Goal: Task Accomplishment & Management: Use online tool/utility

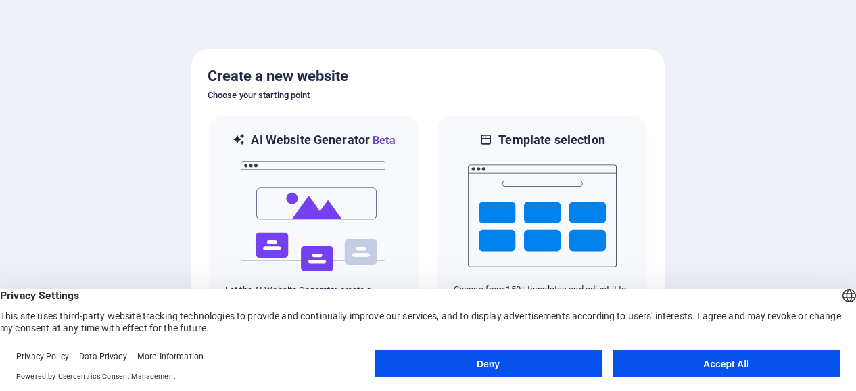
click at [695, 365] on button "Accept All" at bounding box center [726, 363] width 227 height 27
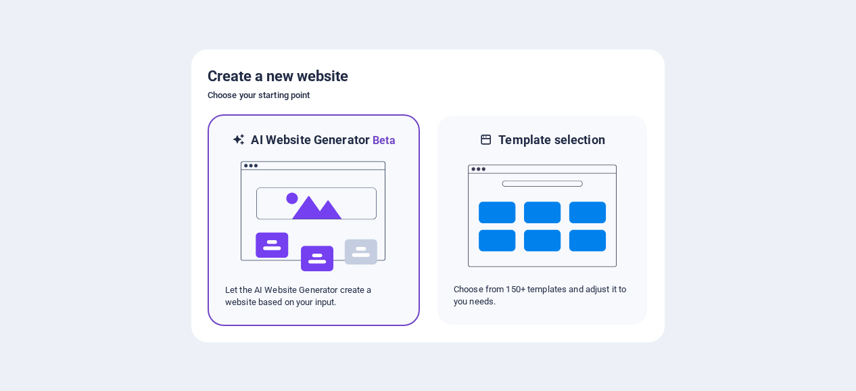
click at [344, 220] on img at bounding box center [313, 216] width 149 height 135
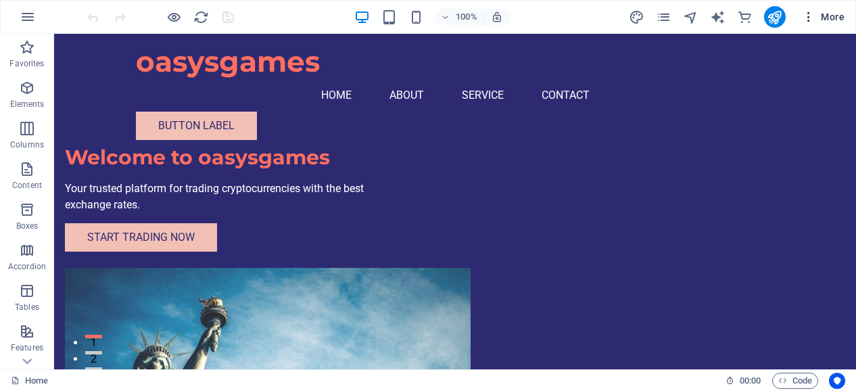
click at [809, 16] on icon "button" at bounding box center [809, 17] width 14 height 14
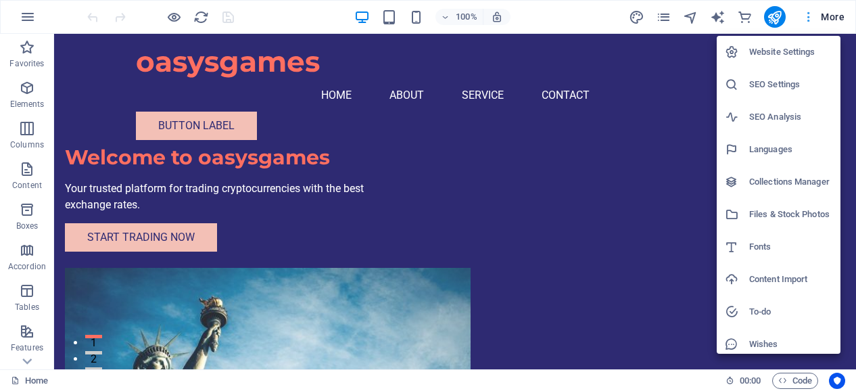
click at [809, 16] on div at bounding box center [428, 195] width 856 height 391
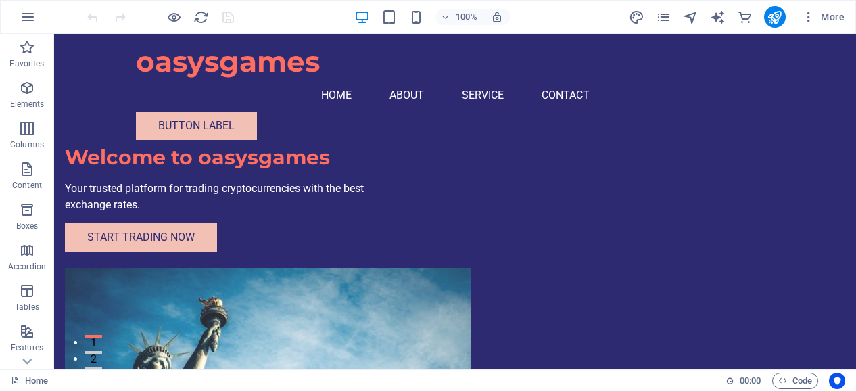
click at [837, 16] on span "More" at bounding box center [823, 17] width 43 height 14
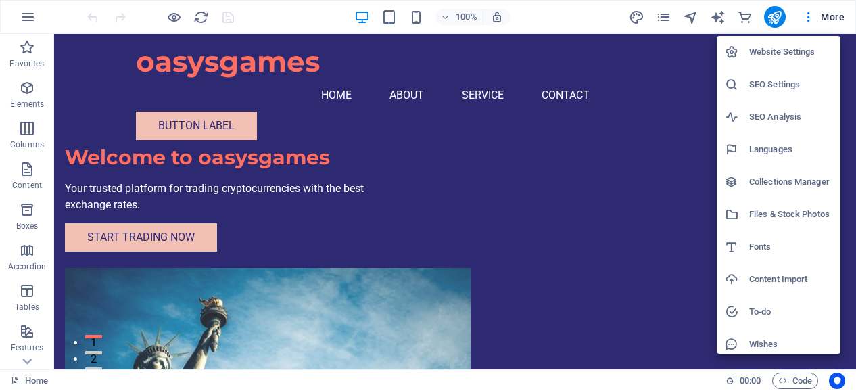
click at [837, 16] on div at bounding box center [428, 195] width 856 height 391
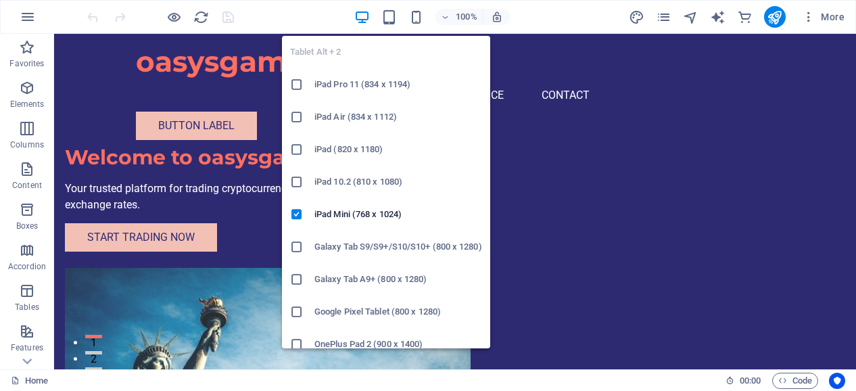
click at [296, 85] on icon at bounding box center [297, 85] width 14 height 14
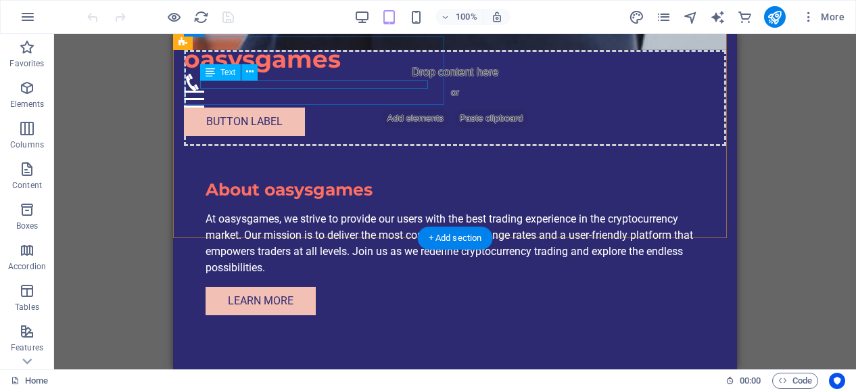
scroll to position [835, 0]
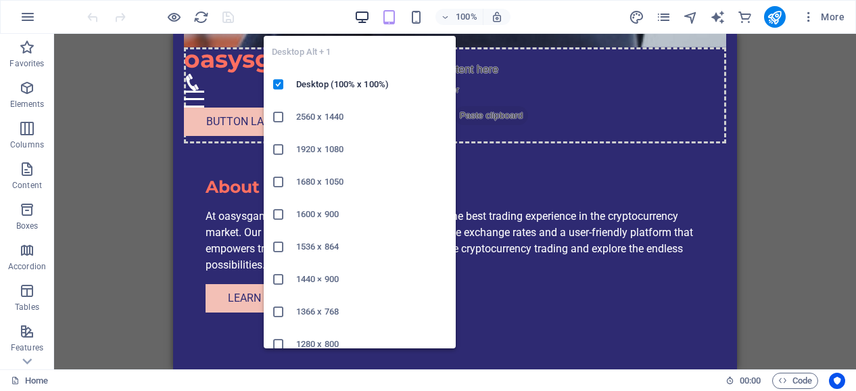
click at [356, 20] on icon "button" at bounding box center [362, 17] width 16 height 16
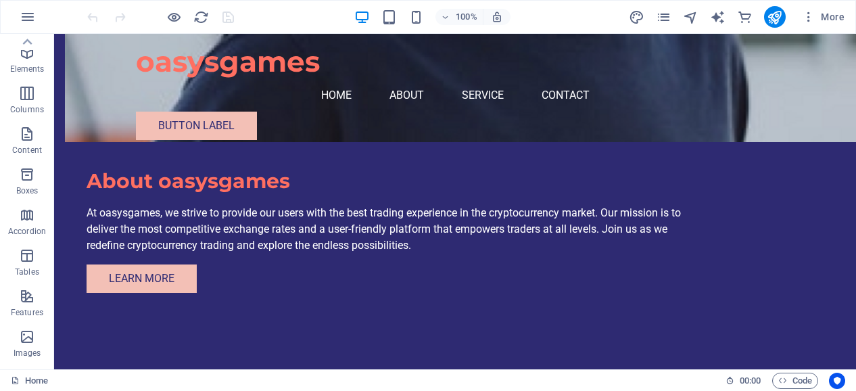
scroll to position [0, 0]
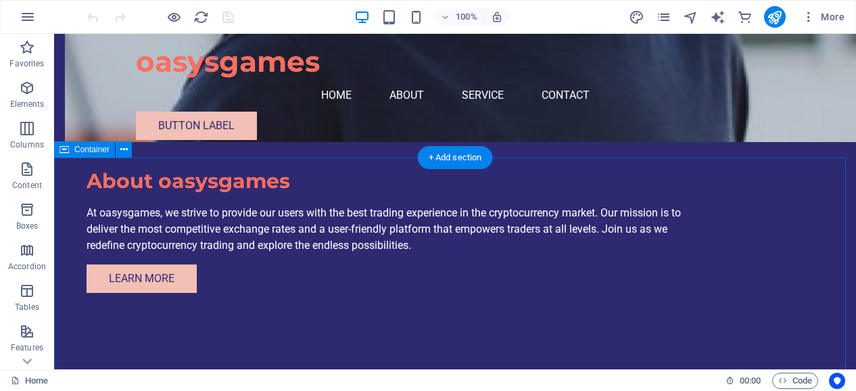
click at [218, 175] on div "Drag here to replace the existing content. Press “Ctrl” if you want to create a…" at bounding box center [455, 201] width 802 height 335
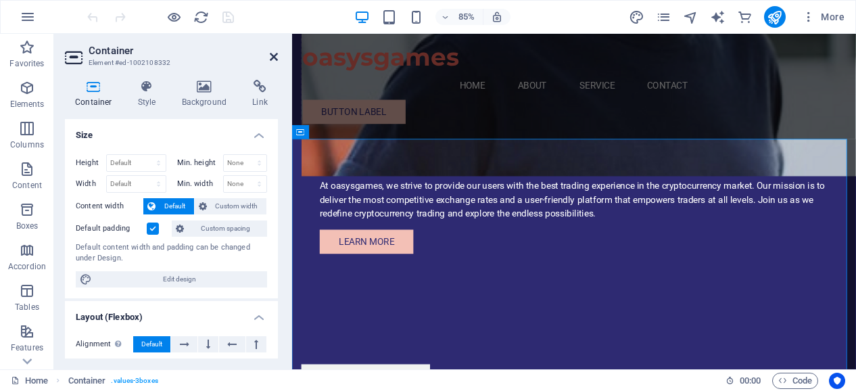
click at [273, 58] on icon at bounding box center [274, 56] width 8 height 11
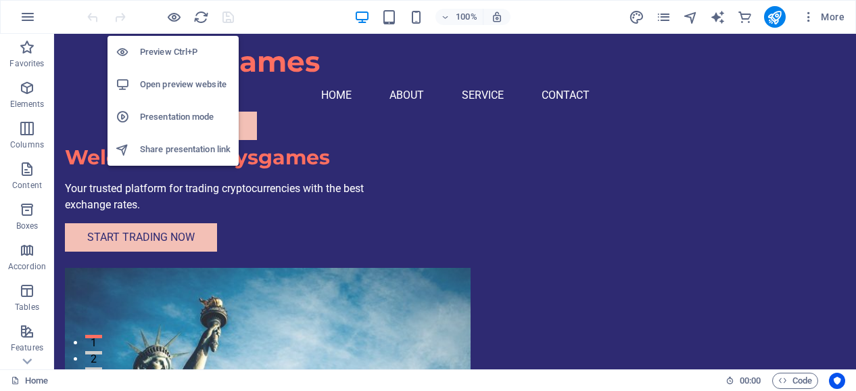
click at [171, 80] on h6 "Open preview website" at bounding box center [185, 84] width 91 height 16
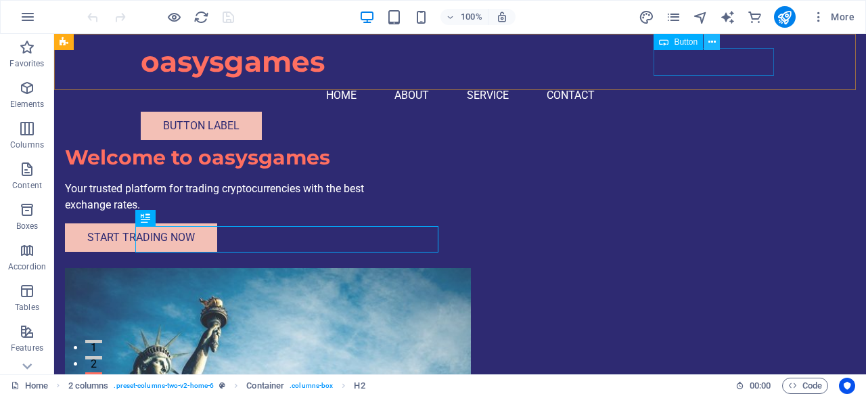
click at [712, 43] on icon at bounding box center [711, 42] width 7 height 14
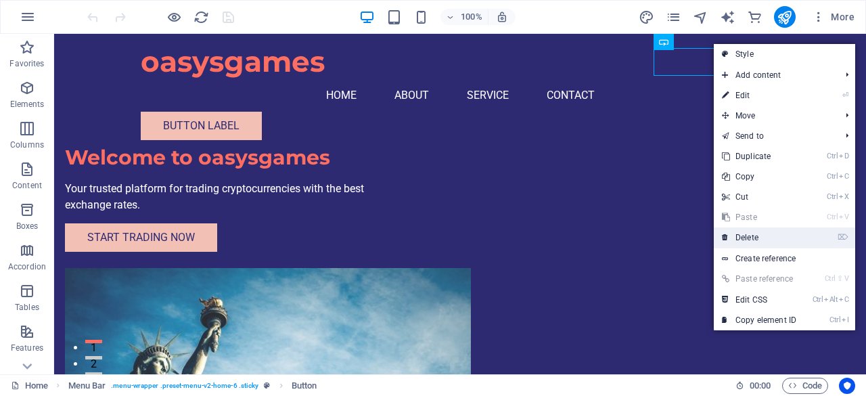
click at [755, 231] on link "⌦ Delete" at bounding box center [759, 237] width 91 height 20
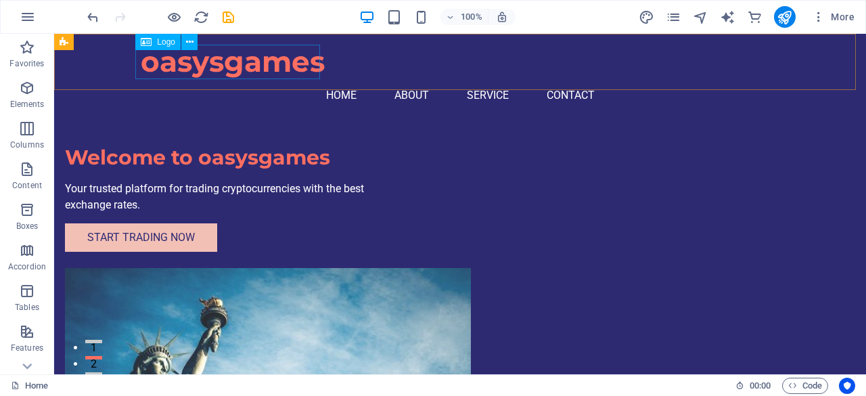
click at [152, 60] on div "oasysgames" at bounding box center [460, 62] width 638 height 34
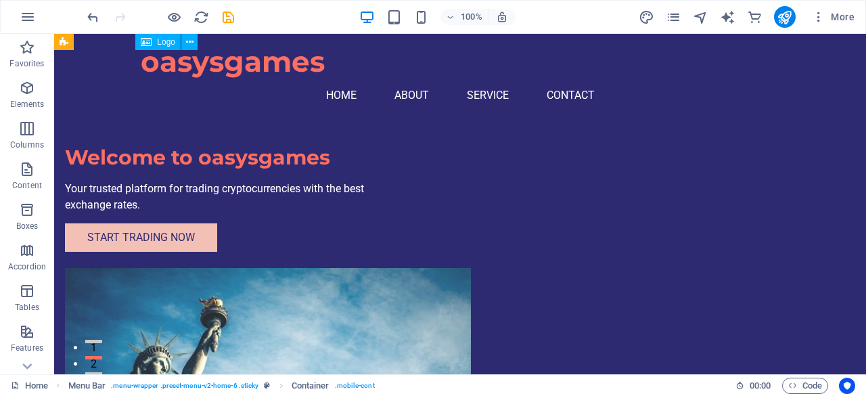
click at [149, 64] on div "oasysgames" at bounding box center [460, 62] width 638 height 34
click at [187, 43] on icon at bounding box center [189, 42] width 7 height 14
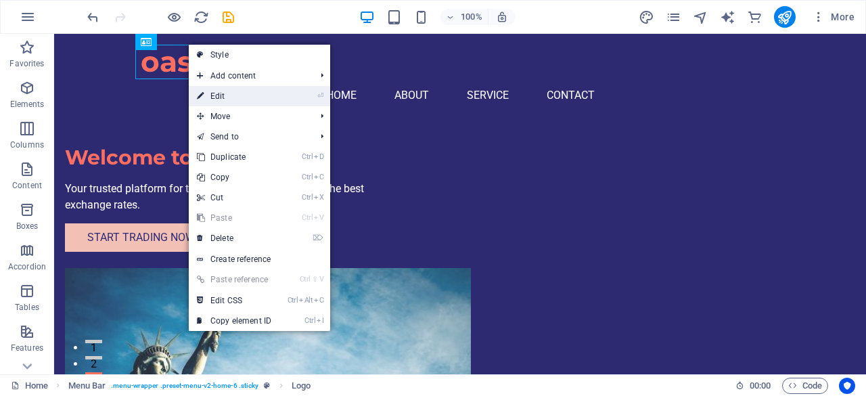
click at [214, 91] on link "⏎ Edit" at bounding box center [234, 96] width 91 height 20
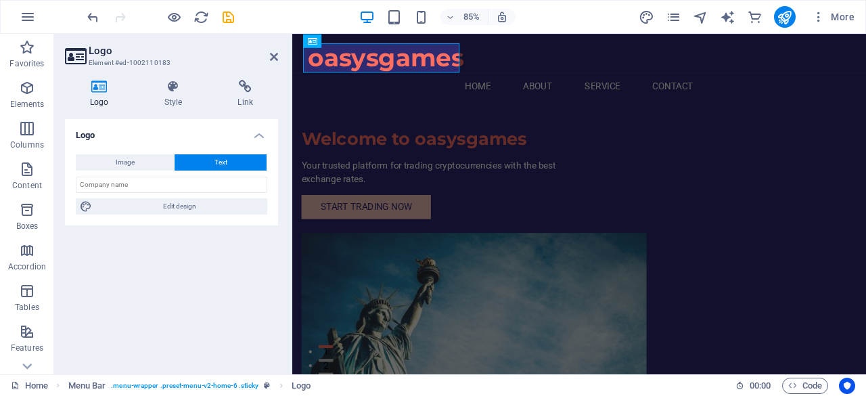
click at [206, 160] on button "Text" at bounding box center [221, 162] width 92 height 16
click at [330, 64] on div "oasysgames" at bounding box center [629, 62] width 638 height 34
drag, startPoint x: 139, startPoint y: 208, endPoint x: 207, endPoint y: 554, distance: 352.8
click at [139, 208] on span "Edit design" at bounding box center [179, 206] width 167 height 16
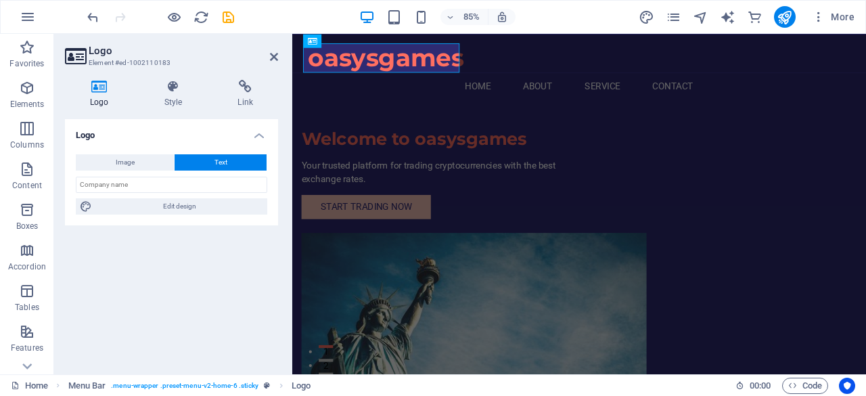
select select "px"
select select "200"
select select "px"
select select "rem"
select select "700"
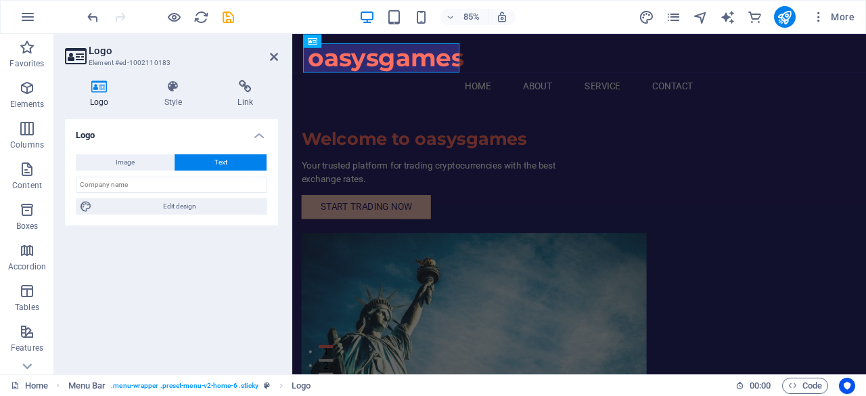
select select "px"
select select "rem"
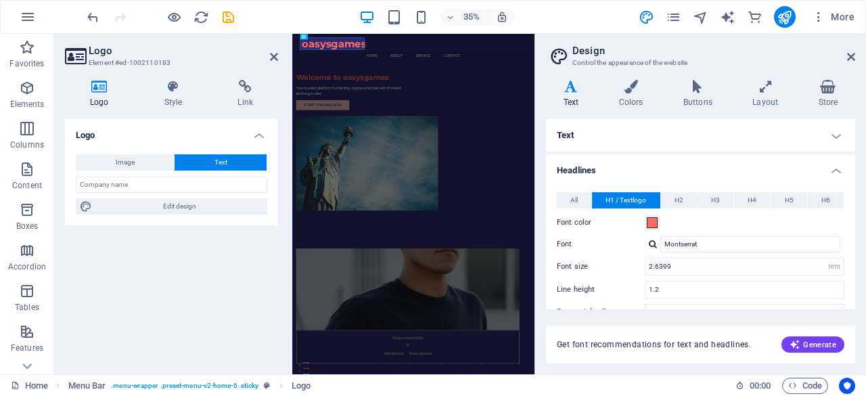
click at [836, 135] on h4 "Text" at bounding box center [700, 135] width 309 height 32
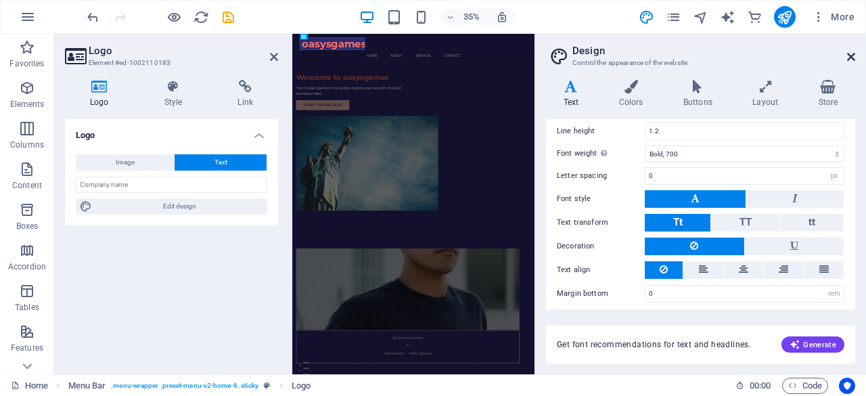
click at [852, 53] on icon at bounding box center [851, 56] width 8 height 11
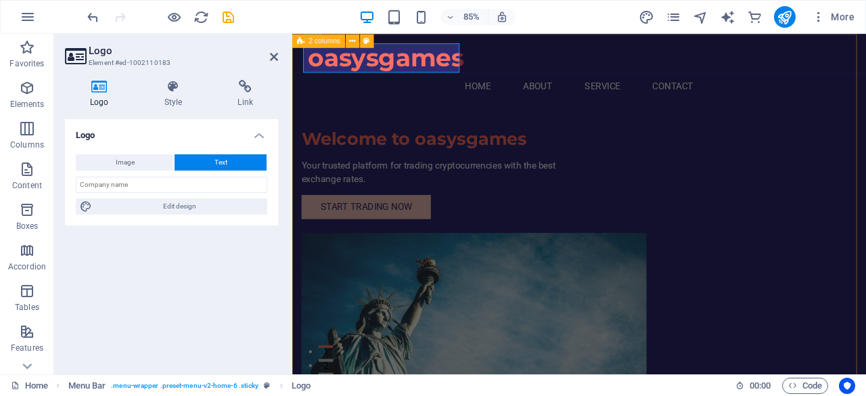
click at [345, 134] on div "Welcome to oasysgames Your trusted platform for trading cryptocurrencies with t…" at bounding box center [629, 313] width 675 height 559
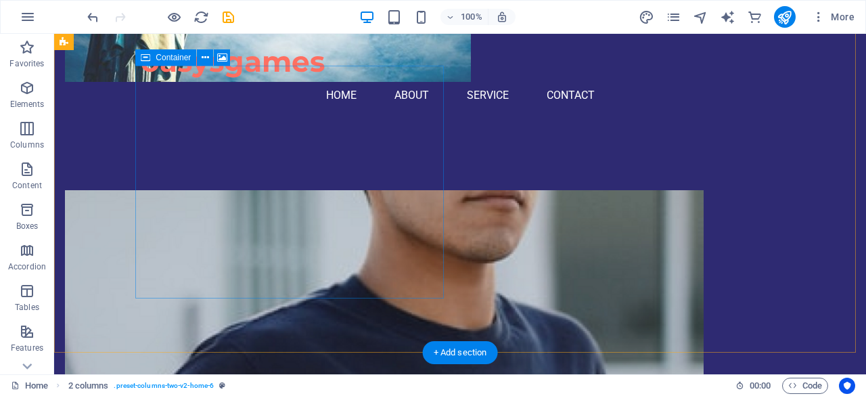
scroll to position [457, 0]
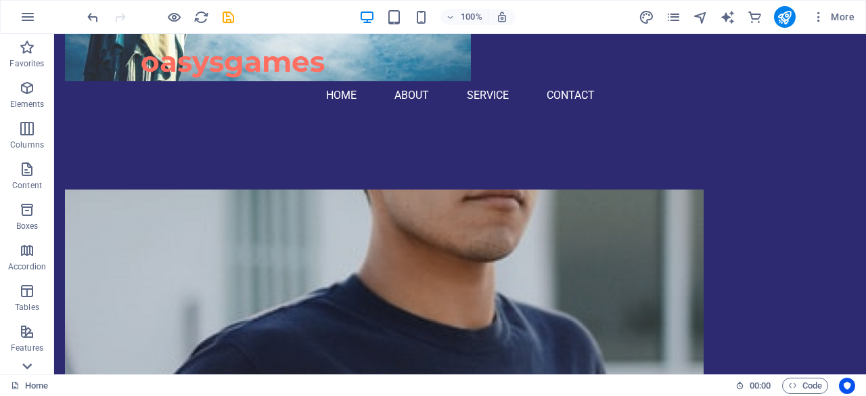
click at [27, 365] on icon at bounding box center [27, 365] width 19 height 19
click at [839, 18] on span "More" at bounding box center [833, 17] width 43 height 14
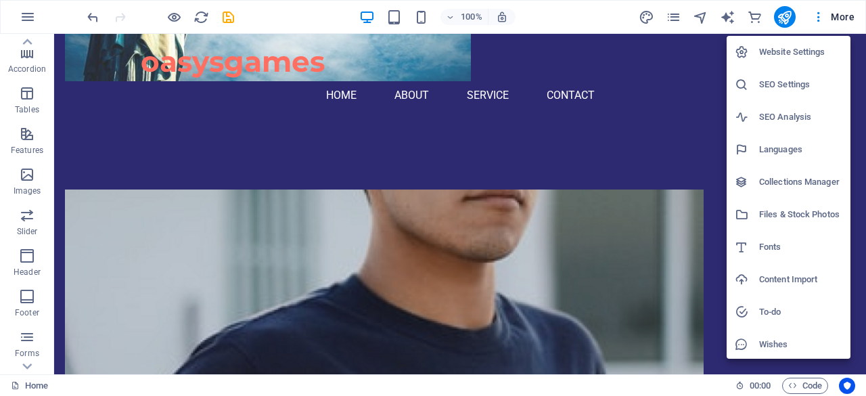
click at [795, 51] on h6 "Website Settings" at bounding box center [800, 52] width 83 height 16
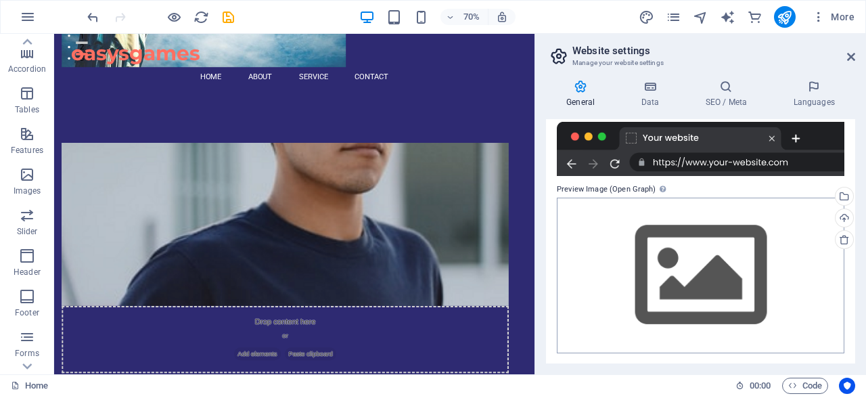
scroll to position [184, 0]
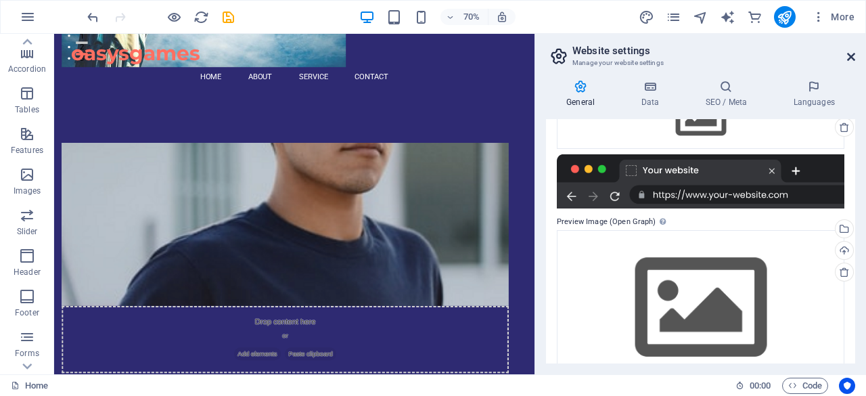
click at [852, 53] on icon at bounding box center [851, 56] width 8 height 11
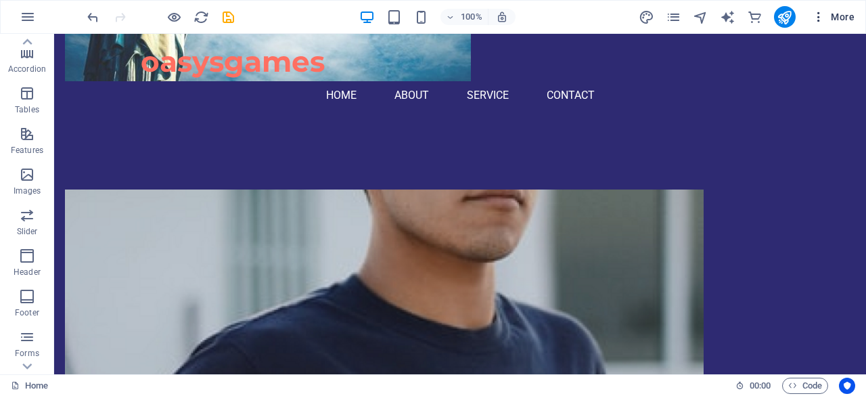
click at [821, 14] on icon "button" at bounding box center [819, 17] width 14 height 14
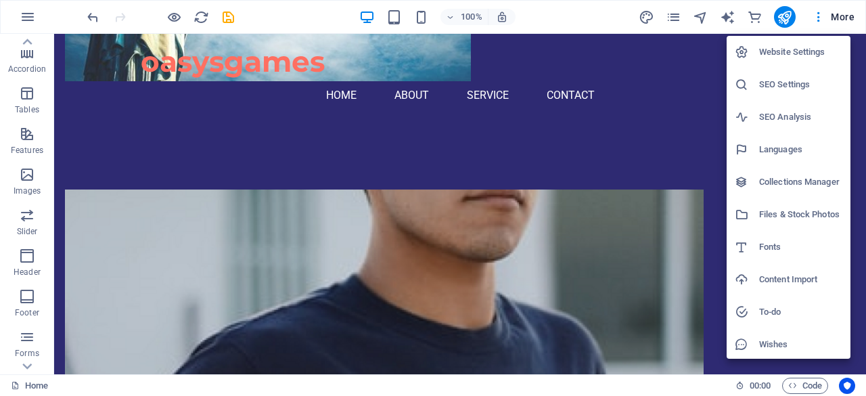
click at [774, 308] on h6 "To-do" at bounding box center [800, 312] width 83 height 16
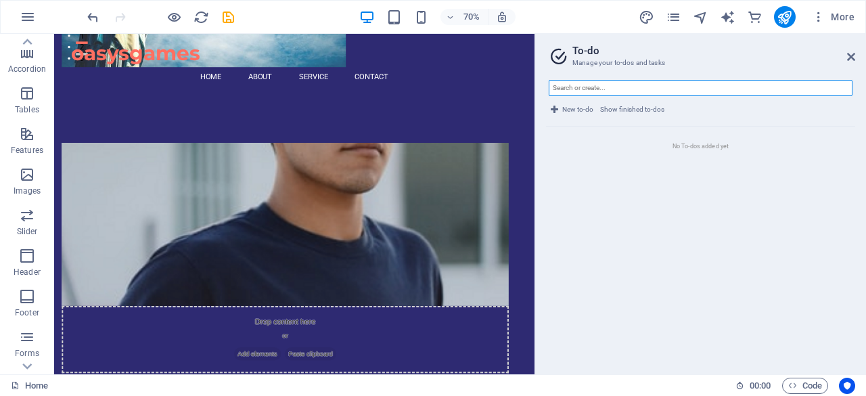
click at [641, 84] on input "text" at bounding box center [701, 88] width 304 height 16
type input "add login page to the main page"
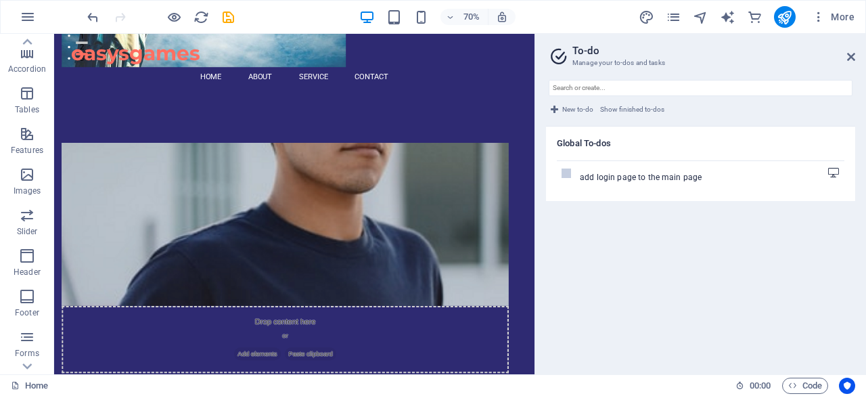
click at [567, 171] on label at bounding box center [565, 172] width 9 height 9
click at [0, 0] on input "checkbox" at bounding box center [0, 0] width 0 height 0
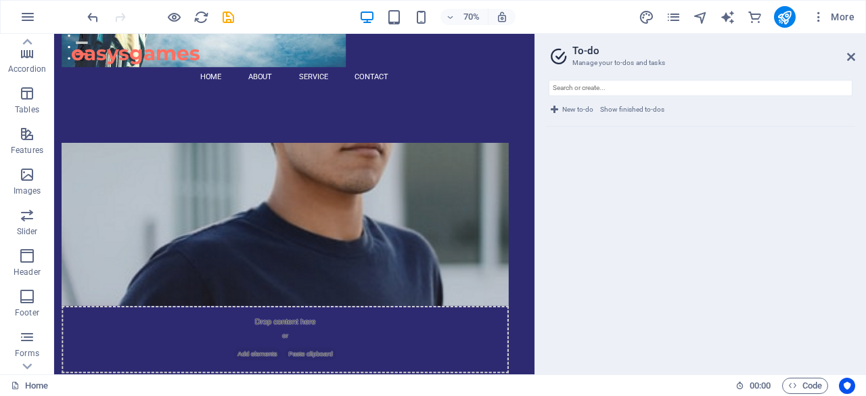
click at [594, 162] on ul "Global To-dos add login page to the main page" at bounding box center [700, 244] width 309 height 237
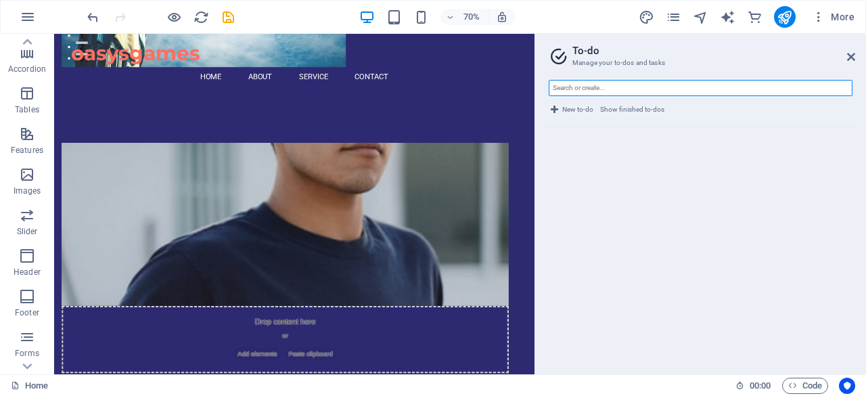
click at [609, 89] on input "text" at bounding box center [701, 88] width 304 height 16
click at [591, 88] on input "text" at bounding box center [701, 88] width 304 height 16
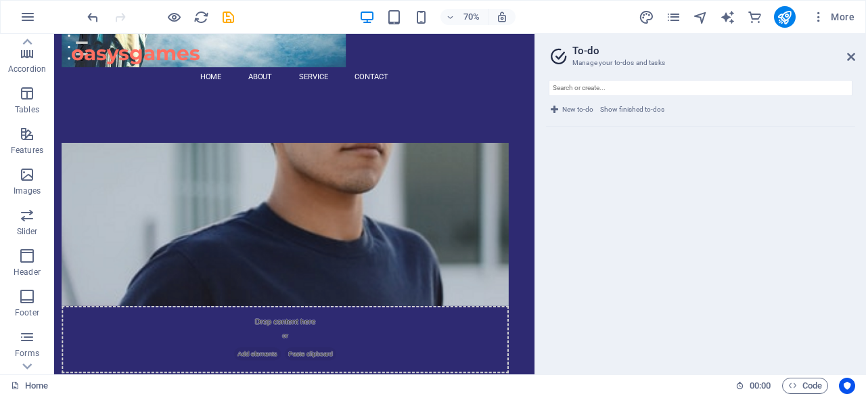
click at [568, 108] on span "New to-do" at bounding box center [577, 109] width 31 height 16
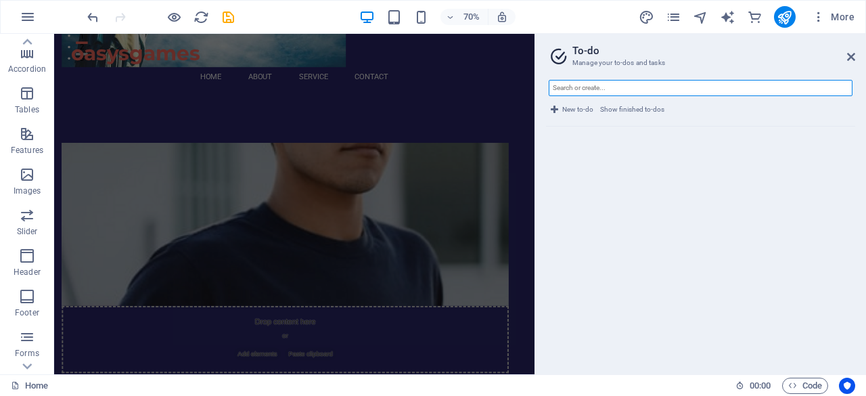
click at [575, 88] on input "text" at bounding box center [701, 88] width 304 height 16
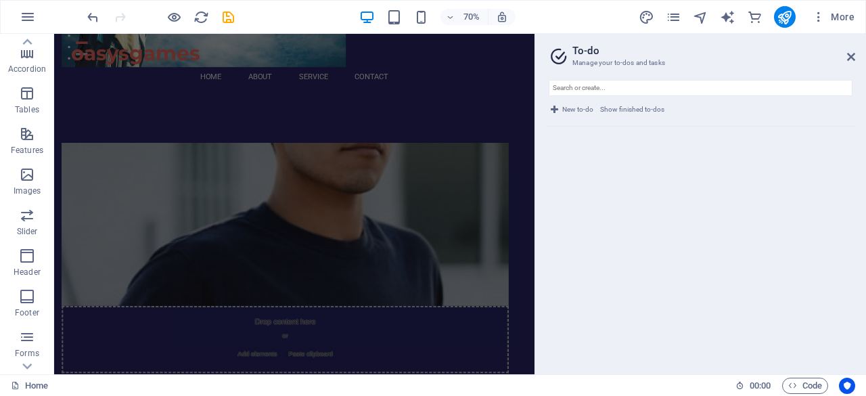
click at [560, 109] on button "New to-do" at bounding box center [572, 109] width 47 height 16
click at [806, 388] on span "Code" at bounding box center [805, 385] width 34 height 16
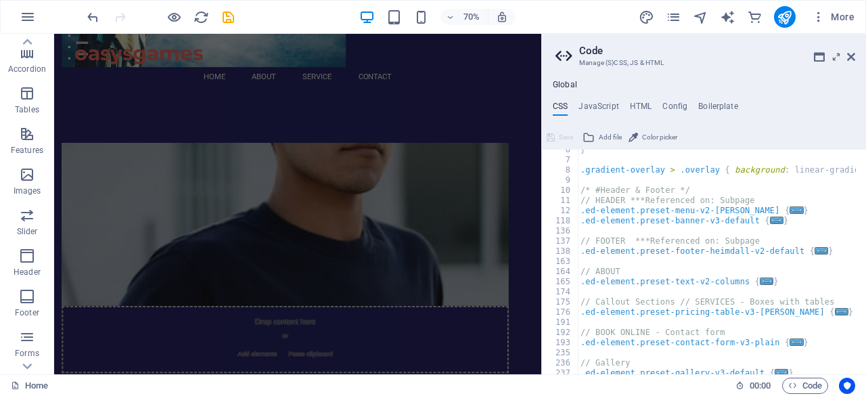
scroll to position [0, 0]
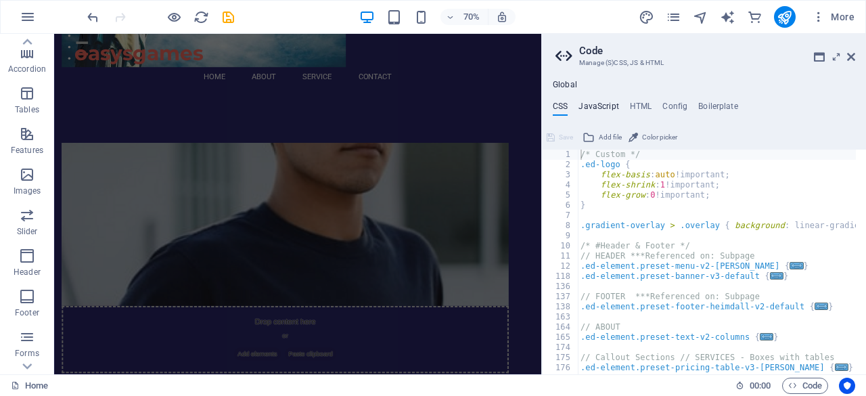
click at [599, 102] on h4 "JavaScript" at bounding box center [598, 108] width 40 height 15
type textarea "/* JS for preset "Menu V2" */"
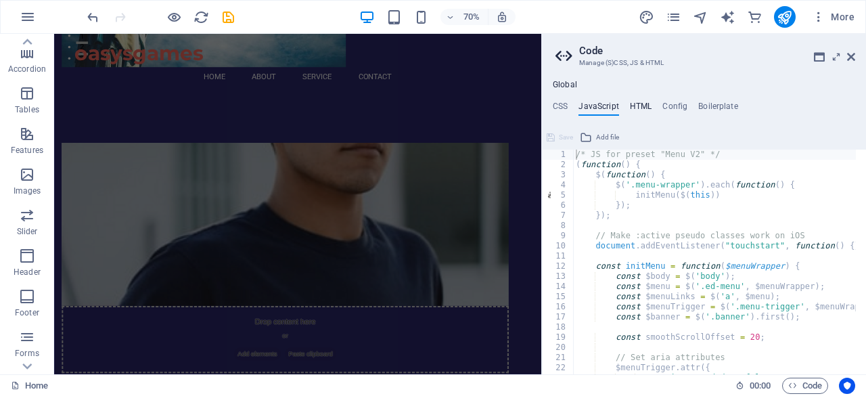
click at [639, 102] on h4 "HTML" at bounding box center [641, 108] width 22 height 15
type textarea "<a href="#main-content" class="wv-link-content button">Skip to main content</a>"
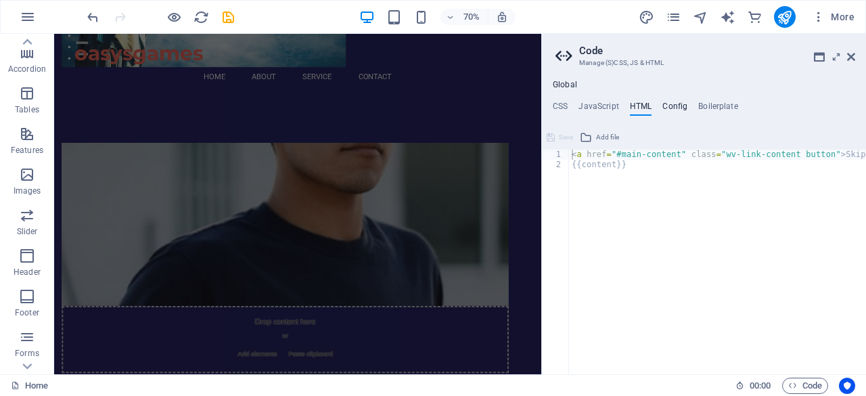
click at [672, 103] on h4 "Config" at bounding box center [674, 108] width 25 height 15
type textarea "$color-background: #2E2A72;"
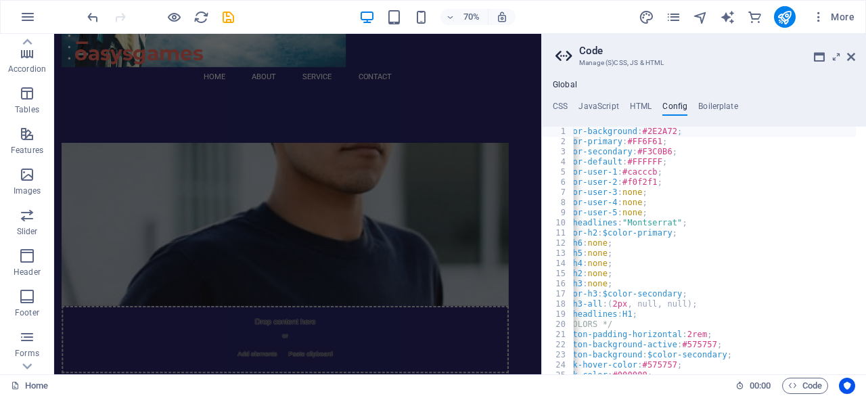
scroll to position [0, 23]
click at [631, 107] on h4 "HTML" at bounding box center [641, 108] width 22 height 15
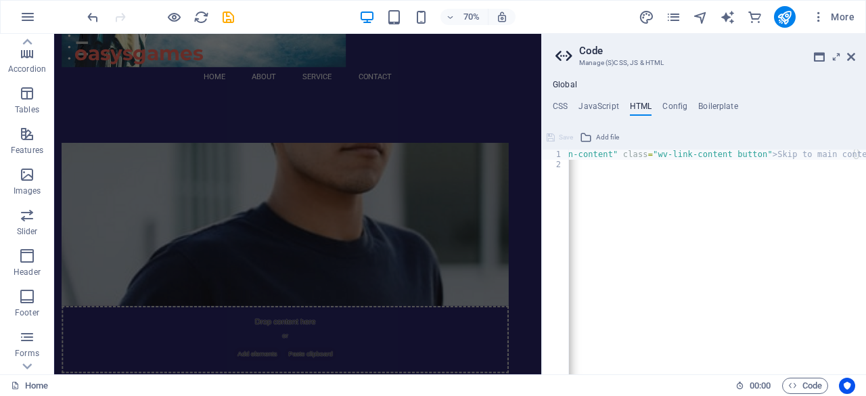
scroll to position [0, 0]
click at [714, 106] on h4 "Boilerplate" at bounding box center [718, 108] width 40 height 15
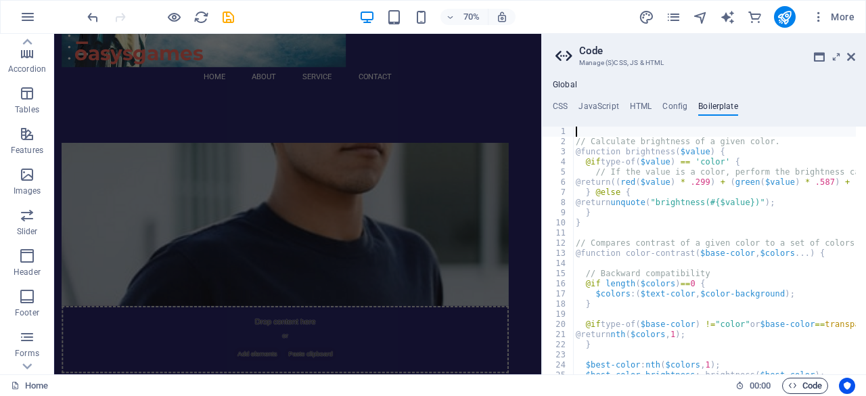
click at [799, 385] on span "Code" at bounding box center [805, 385] width 34 height 16
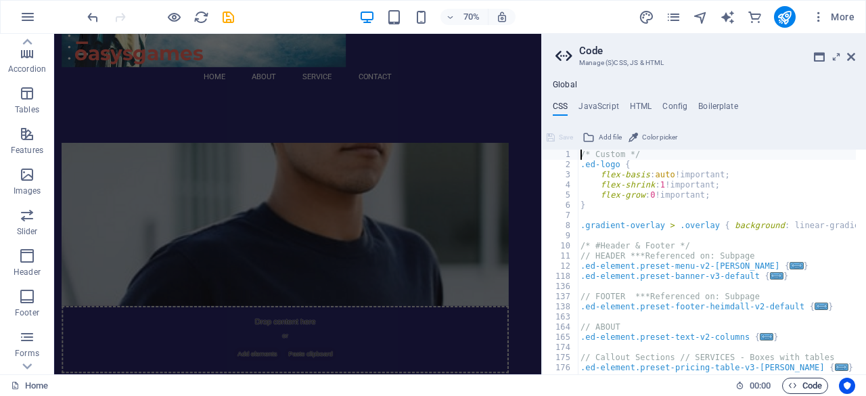
click at [799, 385] on span "Code" at bounding box center [805, 385] width 34 height 16
click at [817, 57] on icon at bounding box center [819, 56] width 11 height 11
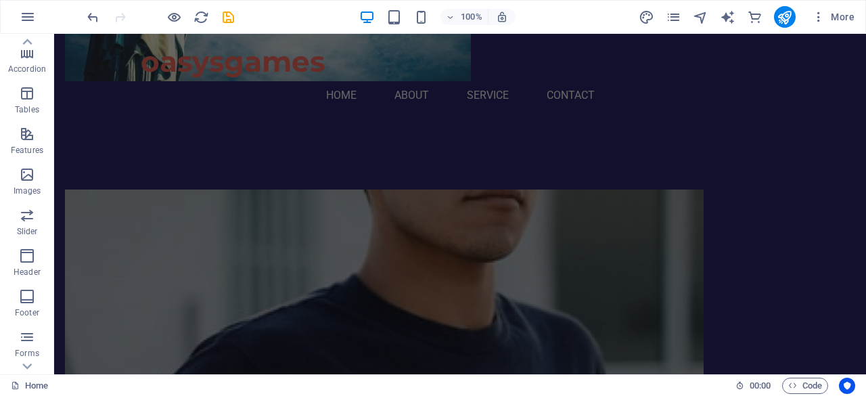
checkbox input "false"
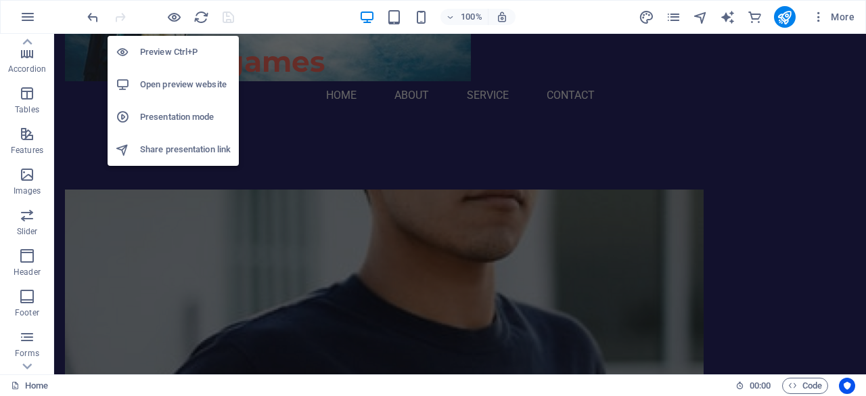
click at [171, 114] on h6 "Presentation mode" at bounding box center [185, 117] width 91 height 16
click at [170, 147] on h6 "Share presentation link" at bounding box center [185, 149] width 91 height 16
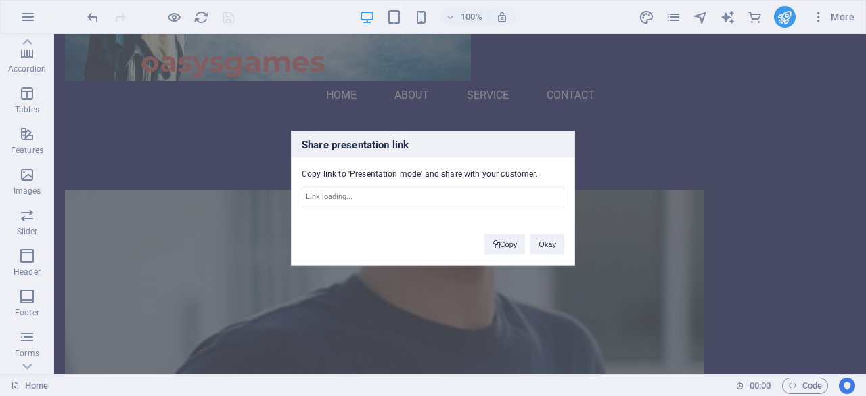
type input "https://cms.sitehub.io/presentation/2275470/eec98d4c3b2d0077b33209216fed9c8dbeb…"
